Goal: Transaction & Acquisition: Download file/media

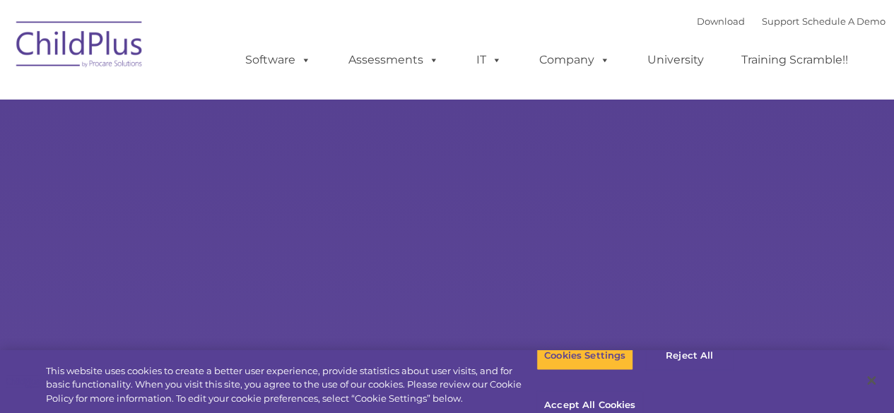
type input ""
select select "MEDIUM"
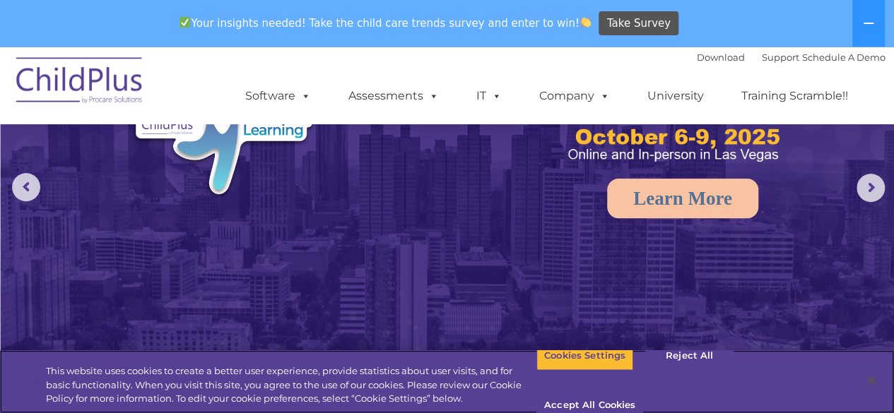
scroll to position [134, 0]
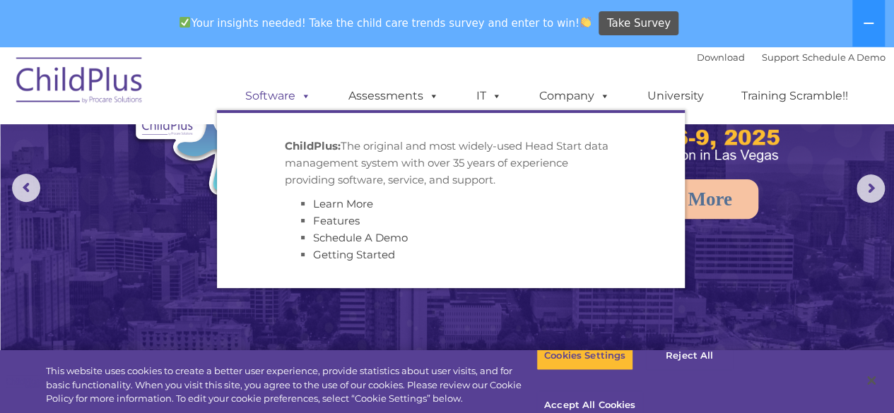
click at [295, 93] on link "Software" at bounding box center [278, 96] width 94 height 28
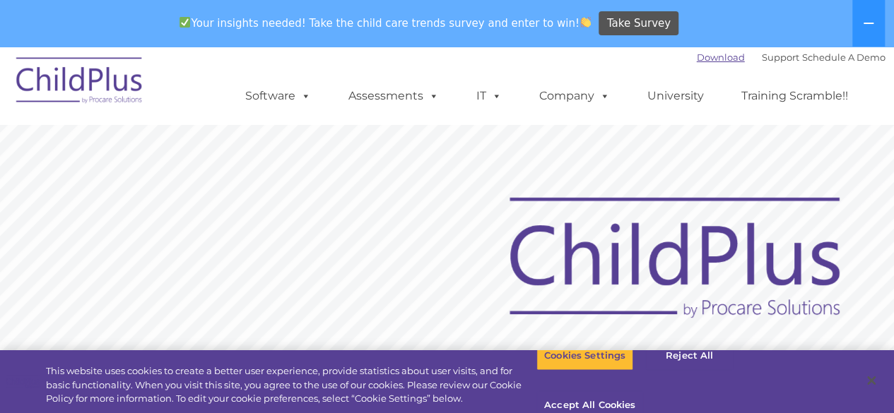
click at [703, 56] on link "Download" at bounding box center [721, 57] width 48 height 11
